Goal: Use online tool/utility: Utilize a website feature to perform a specific function

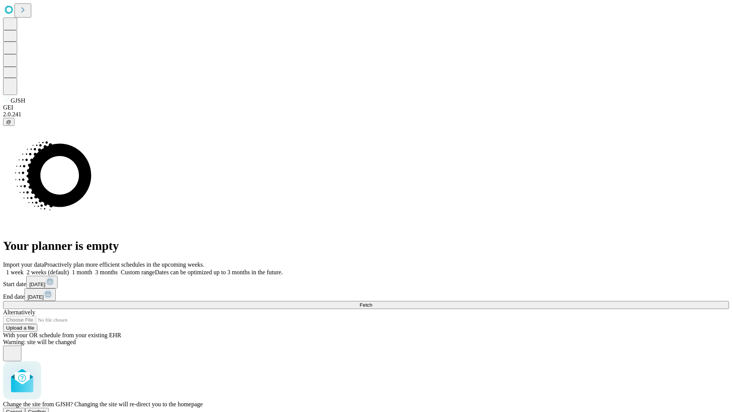
click at [46, 409] on span "Confirm" at bounding box center [37, 412] width 18 height 6
click at [24, 269] on label "1 week" at bounding box center [13, 272] width 21 height 6
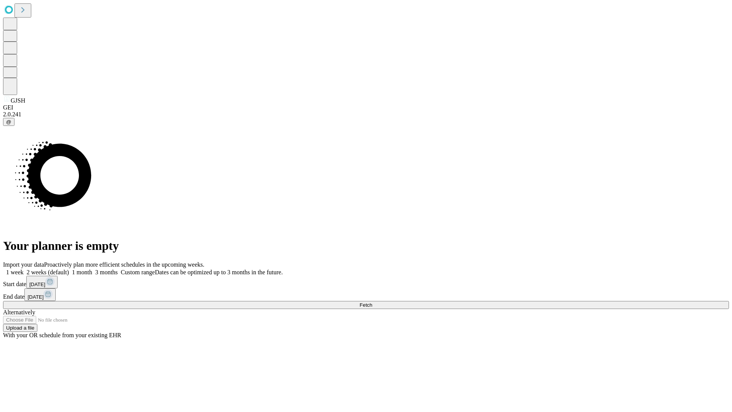
click at [372, 302] on span "Fetch" at bounding box center [366, 305] width 13 height 6
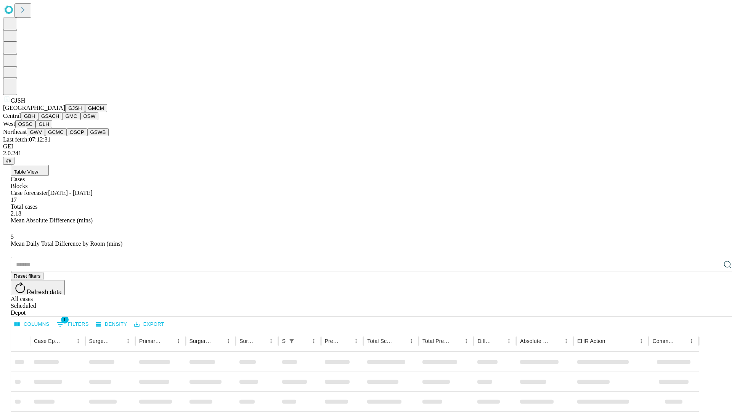
click at [85, 112] on button "GMCM" at bounding box center [96, 108] width 22 height 8
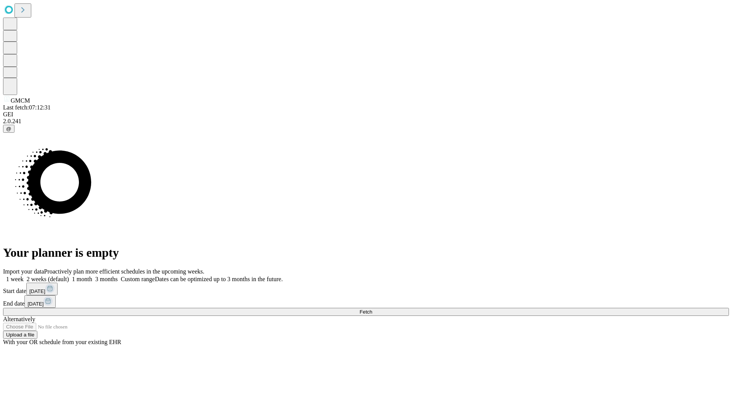
click at [24, 276] on label "1 week" at bounding box center [13, 279] width 21 height 6
click at [372, 309] on span "Fetch" at bounding box center [366, 312] width 13 height 6
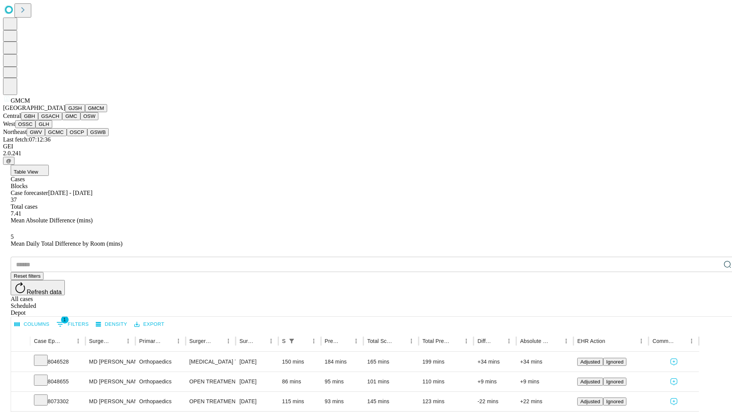
click at [38, 120] on button "GBH" at bounding box center [29, 116] width 17 height 8
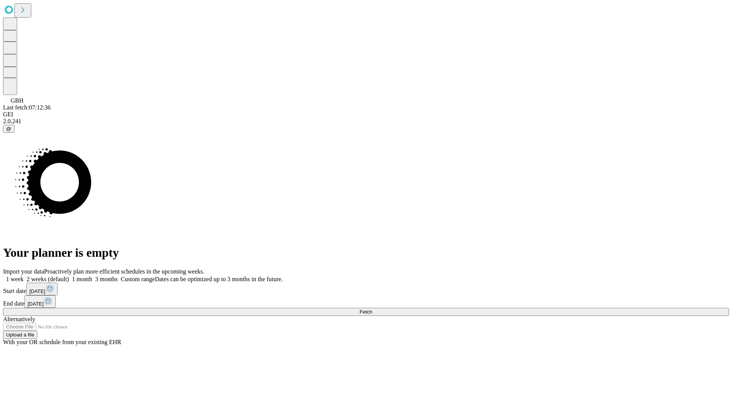
click at [24, 276] on label "1 week" at bounding box center [13, 279] width 21 height 6
click at [372, 309] on span "Fetch" at bounding box center [366, 312] width 13 height 6
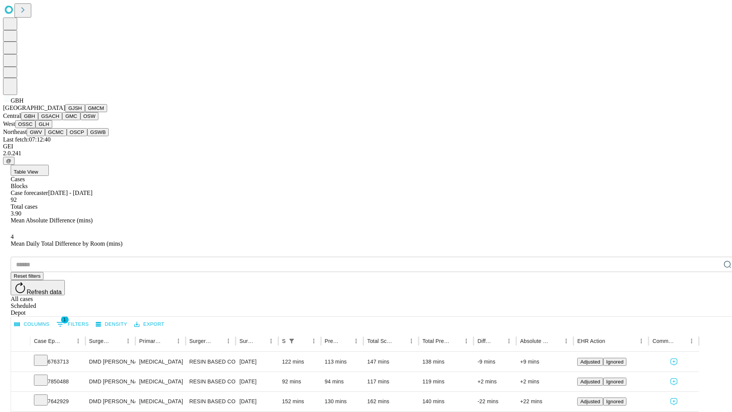
click at [59, 120] on button "GSACH" at bounding box center [50, 116] width 24 height 8
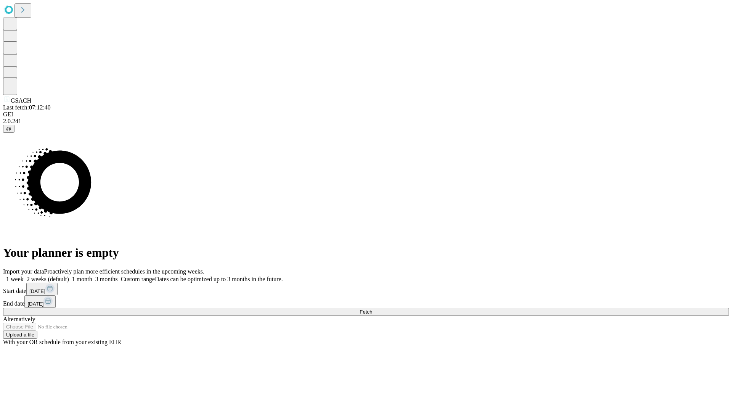
click at [24, 276] on label "1 week" at bounding box center [13, 279] width 21 height 6
click at [372, 309] on span "Fetch" at bounding box center [366, 312] width 13 height 6
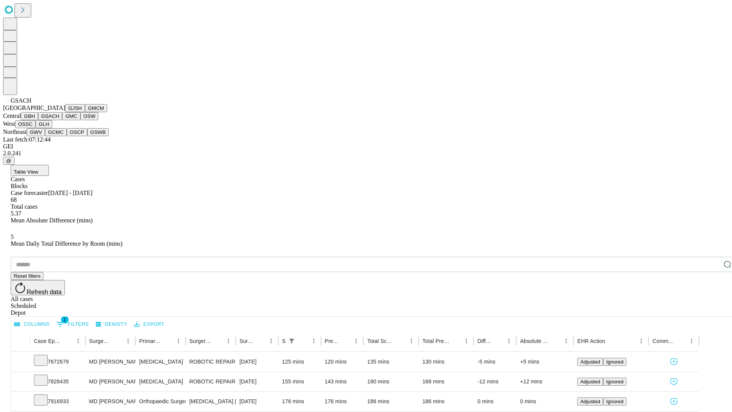
click at [62, 120] on button "GMC" at bounding box center [71, 116] width 18 height 8
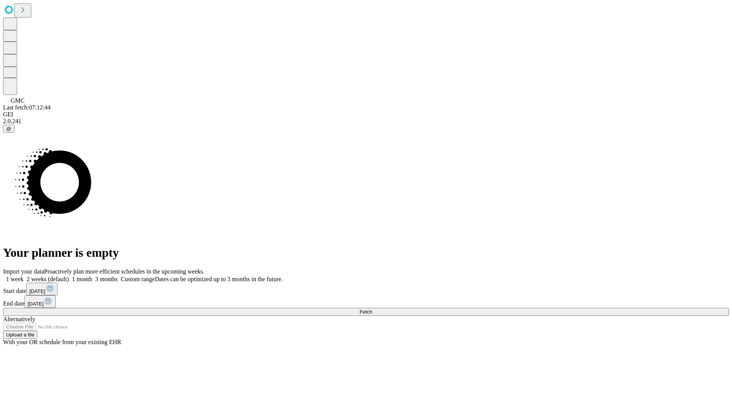
click at [24, 276] on label "1 week" at bounding box center [13, 279] width 21 height 6
click at [372, 309] on span "Fetch" at bounding box center [366, 312] width 13 height 6
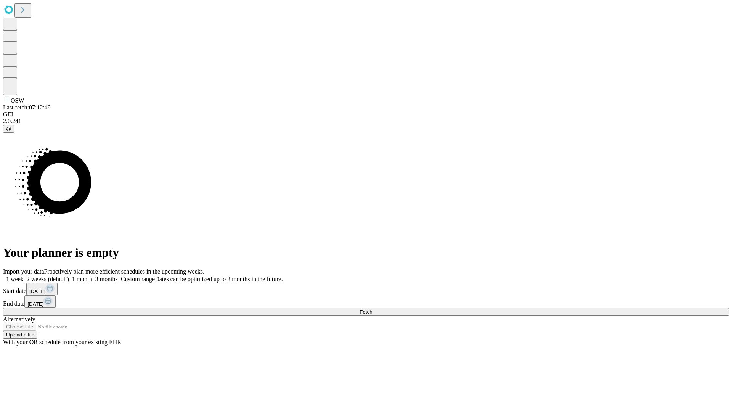
click at [24, 276] on label "1 week" at bounding box center [13, 279] width 21 height 6
click at [372, 309] on span "Fetch" at bounding box center [366, 312] width 13 height 6
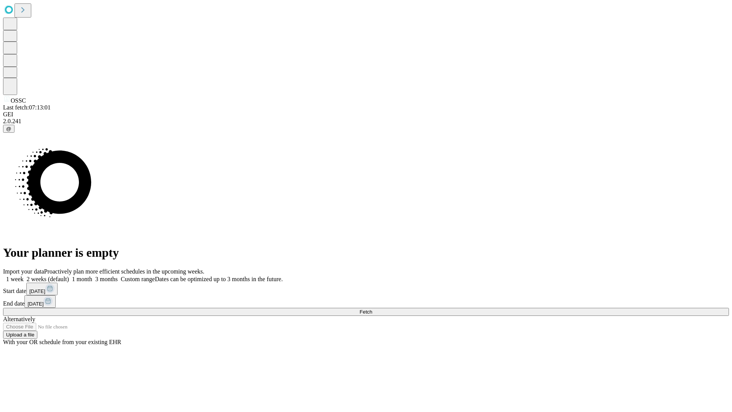
click at [24, 276] on label "1 week" at bounding box center [13, 279] width 21 height 6
click at [372, 309] on span "Fetch" at bounding box center [366, 312] width 13 height 6
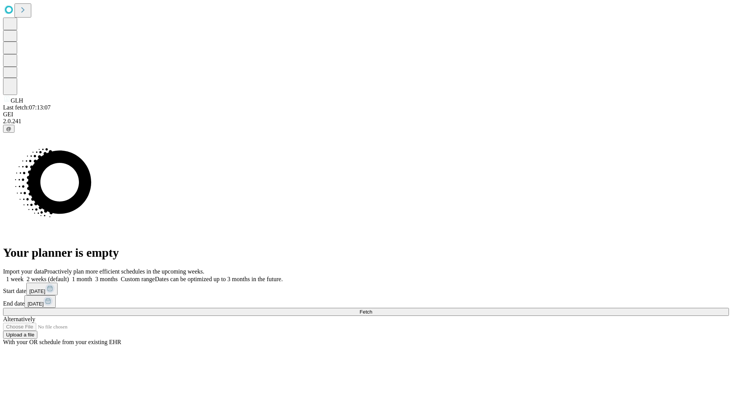
click at [24, 276] on label "1 week" at bounding box center [13, 279] width 21 height 6
click at [372, 309] on span "Fetch" at bounding box center [366, 312] width 13 height 6
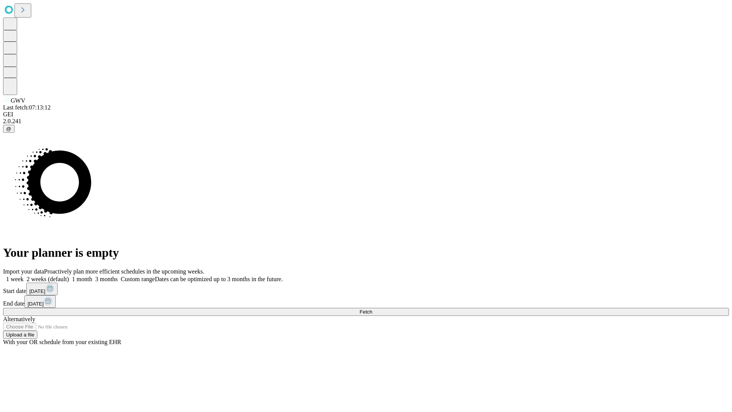
click at [24, 276] on label "1 week" at bounding box center [13, 279] width 21 height 6
click at [372, 309] on span "Fetch" at bounding box center [366, 312] width 13 height 6
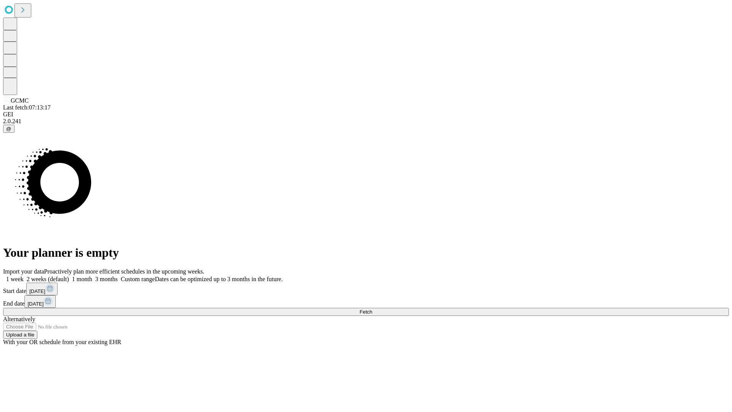
click at [24, 276] on label "1 week" at bounding box center [13, 279] width 21 height 6
click at [372, 309] on span "Fetch" at bounding box center [366, 312] width 13 height 6
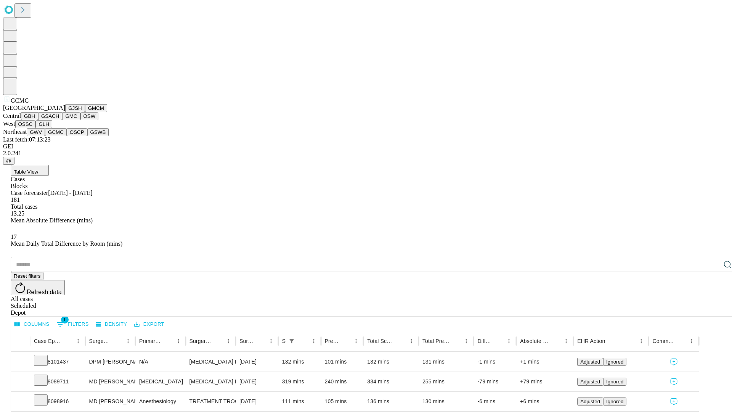
click at [67, 136] on button "OSCP" at bounding box center [77, 132] width 21 height 8
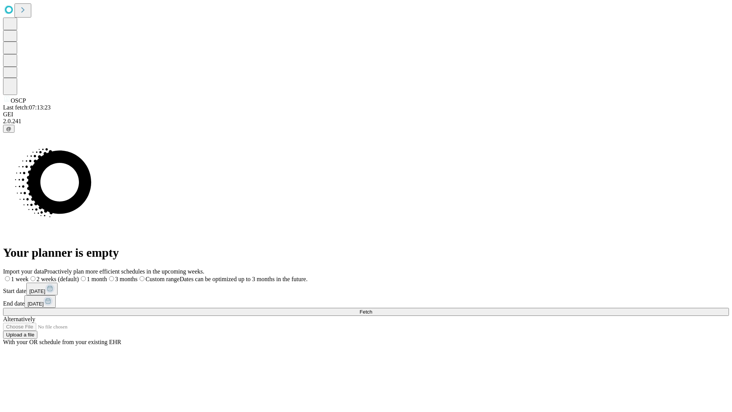
click at [29, 276] on label "1 week" at bounding box center [16, 279] width 26 height 6
click at [372, 309] on span "Fetch" at bounding box center [366, 312] width 13 height 6
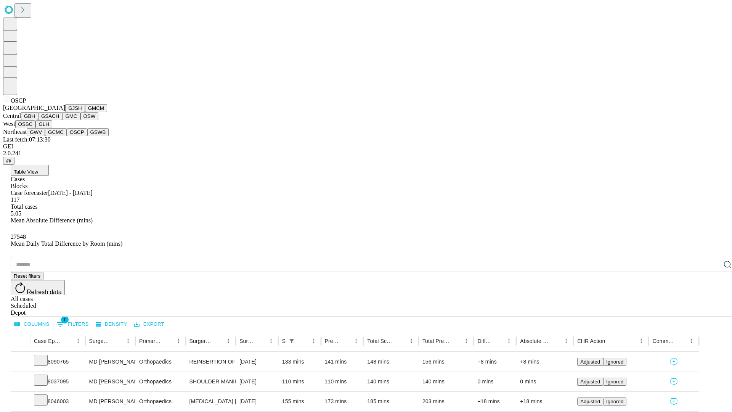
click at [87, 136] on button "GSWB" at bounding box center [98, 132] width 22 height 8
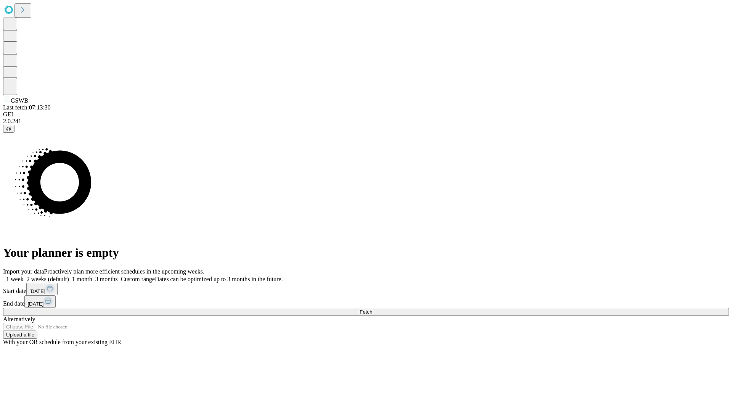
click at [24, 276] on label "1 week" at bounding box center [13, 279] width 21 height 6
click at [372, 309] on span "Fetch" at bounding box center [366, 312] width 13 height 6
